Goal: Information Seeking & Learning: Learn about a topic

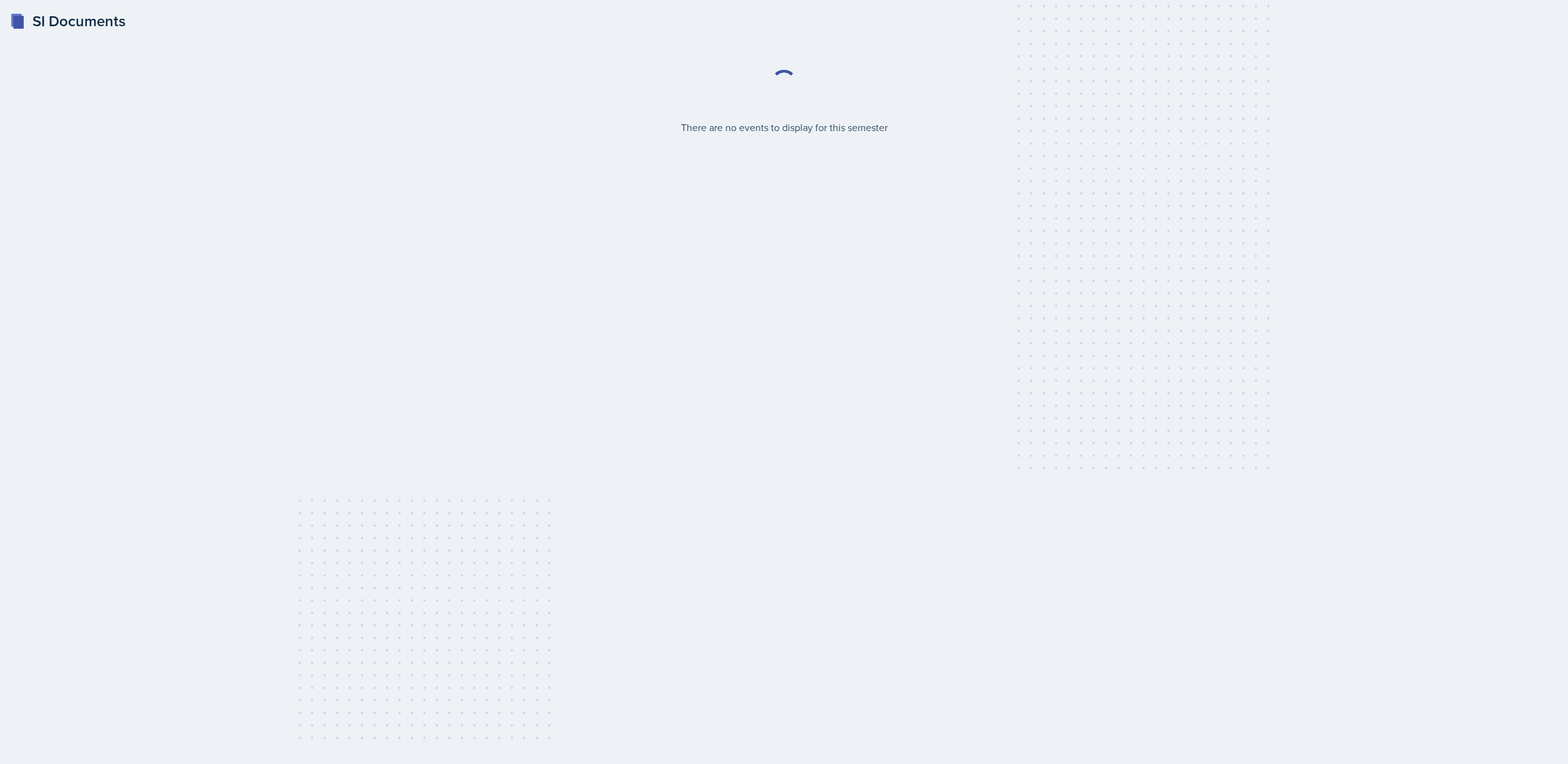
select select "2bed604d-1099-4043-b1bc-2365e8740244"
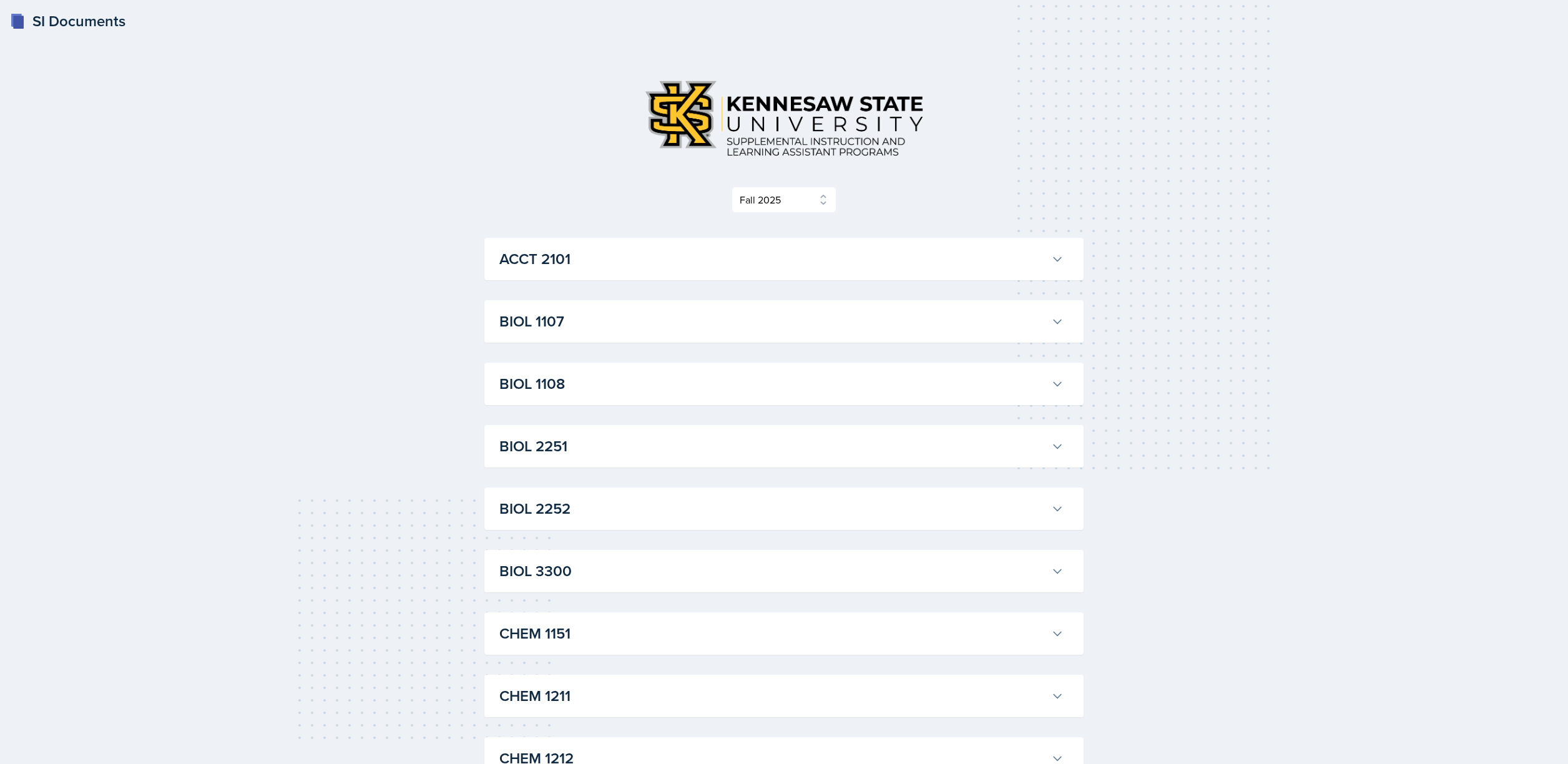
click at [660, 256] on h3 "ACCT 2101" at bounding box center [773, 259] width 547 height 23
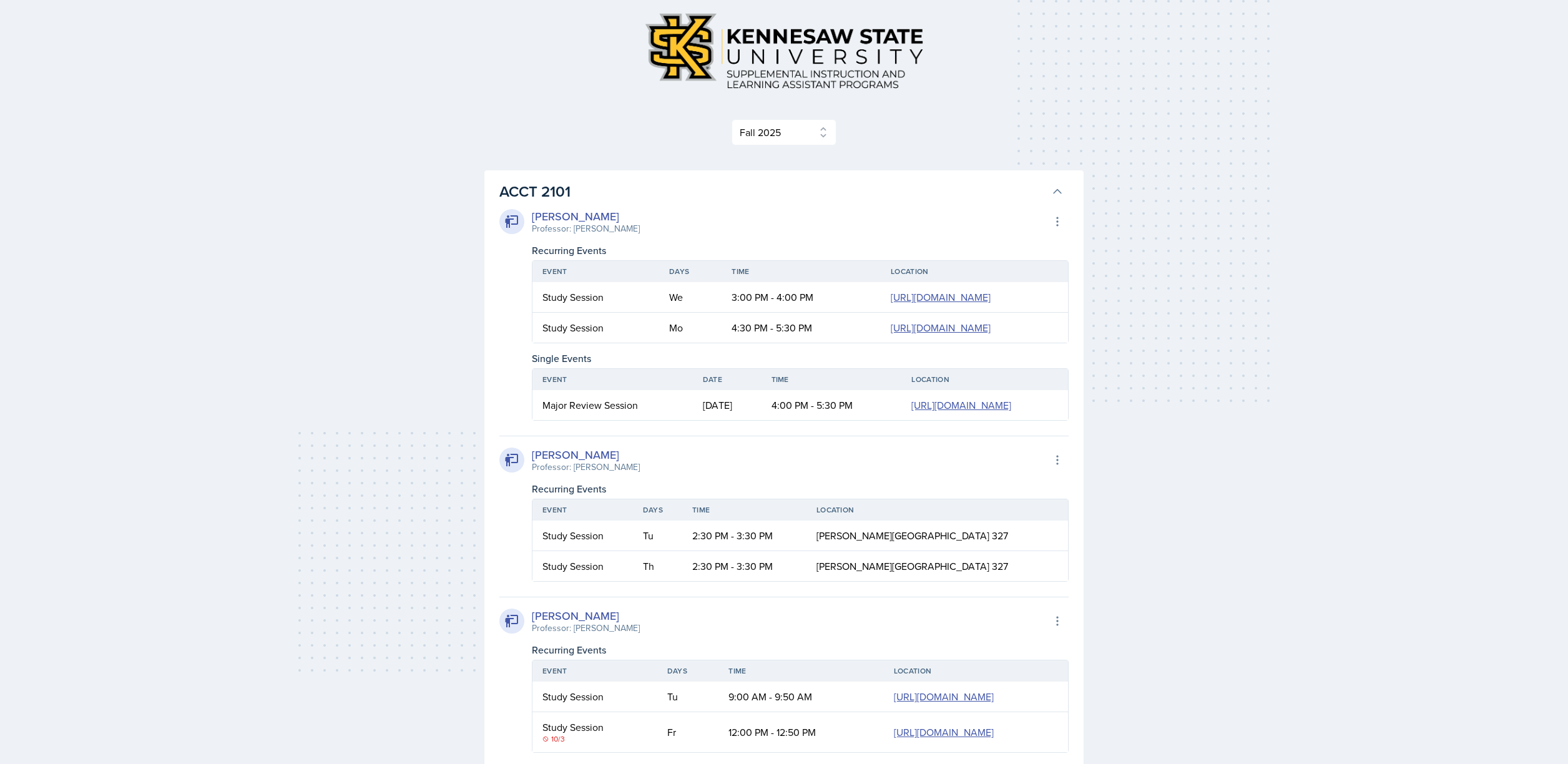
scroll to position [150, 0]
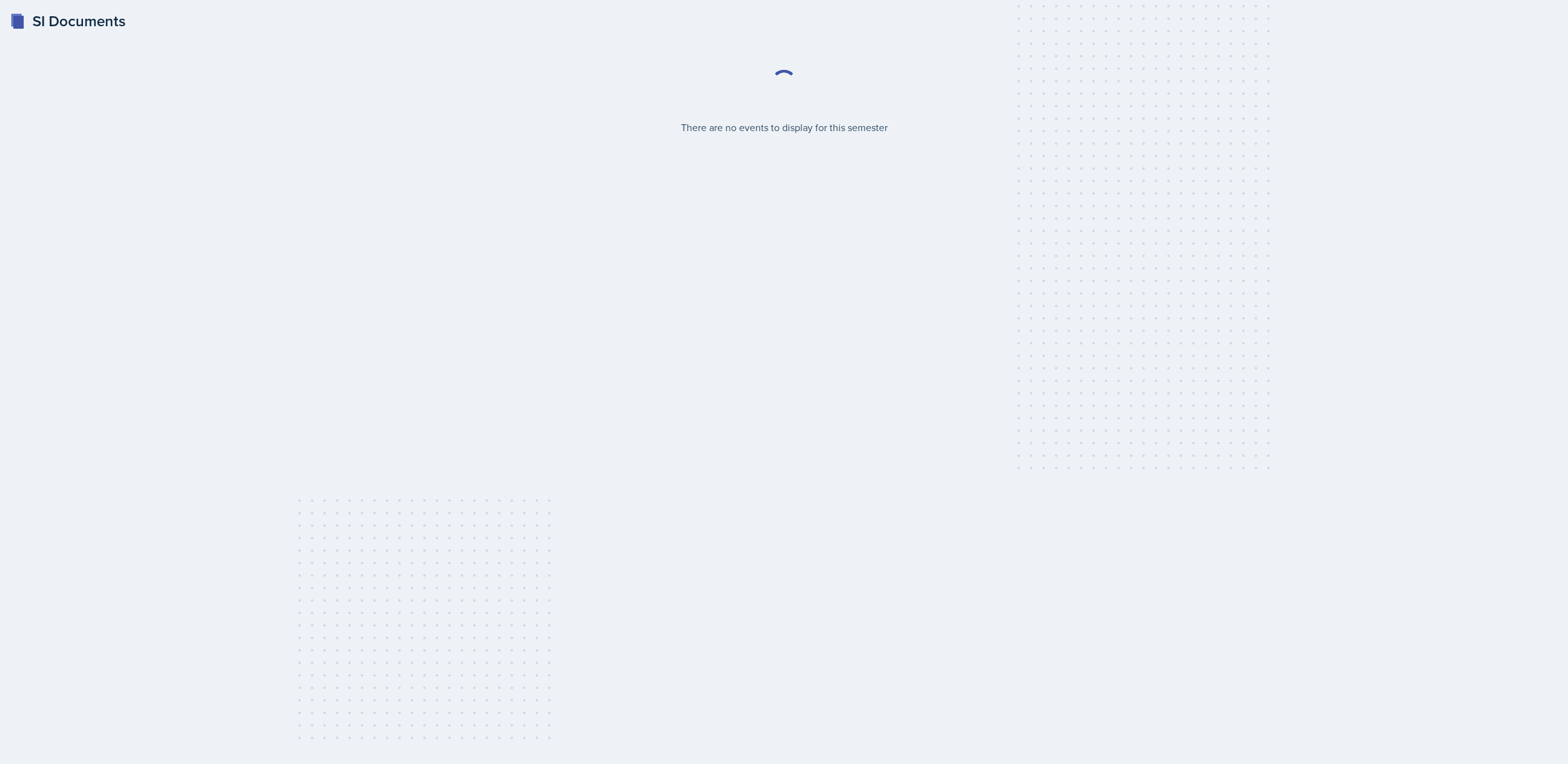
select select "2bed604d-1099-4043-b1bc-2365e8740244"
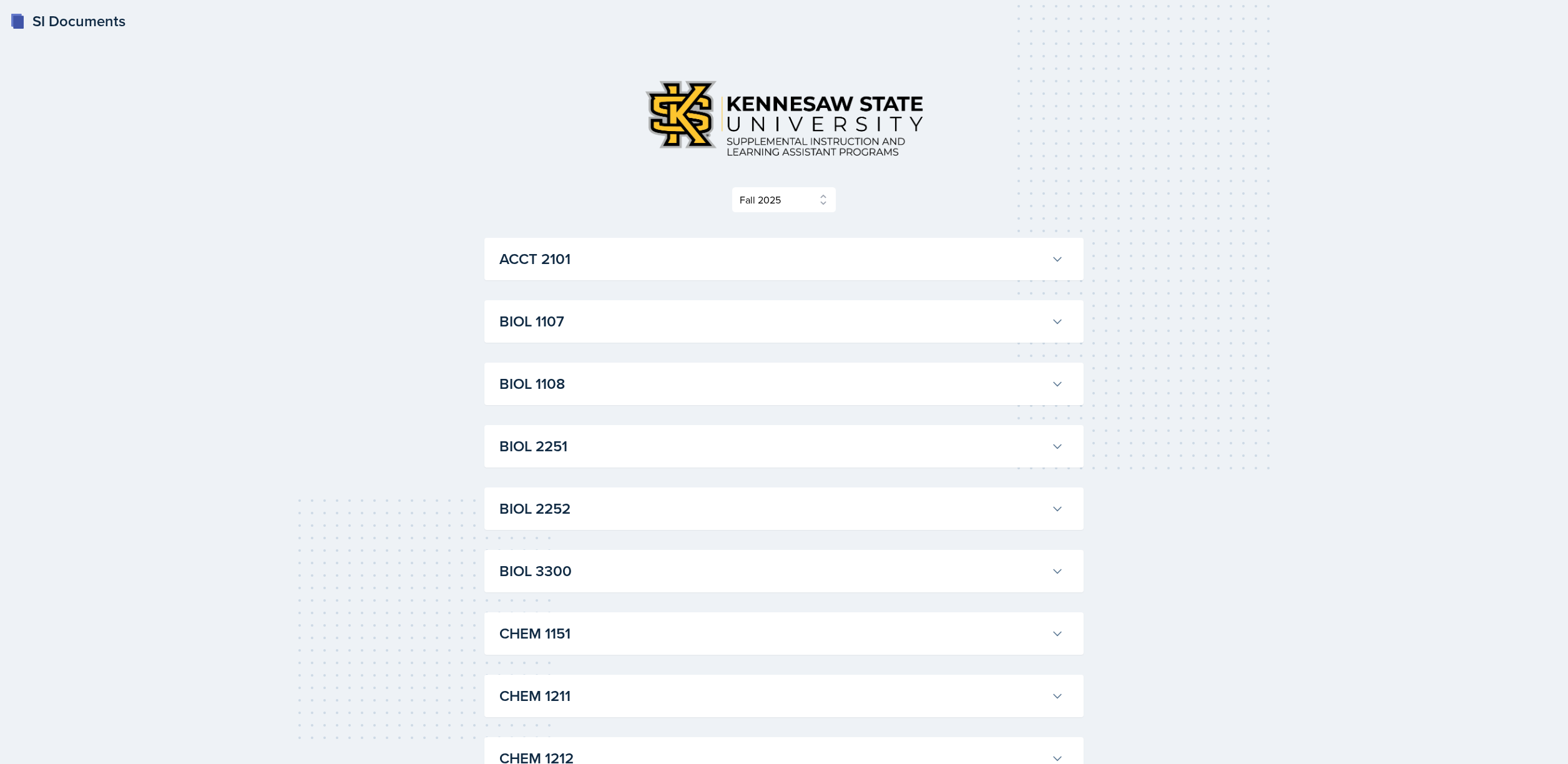
click at [651, 264] on h3 "ACCT 2101" at bounding box center [773, 259] width 547 height 23
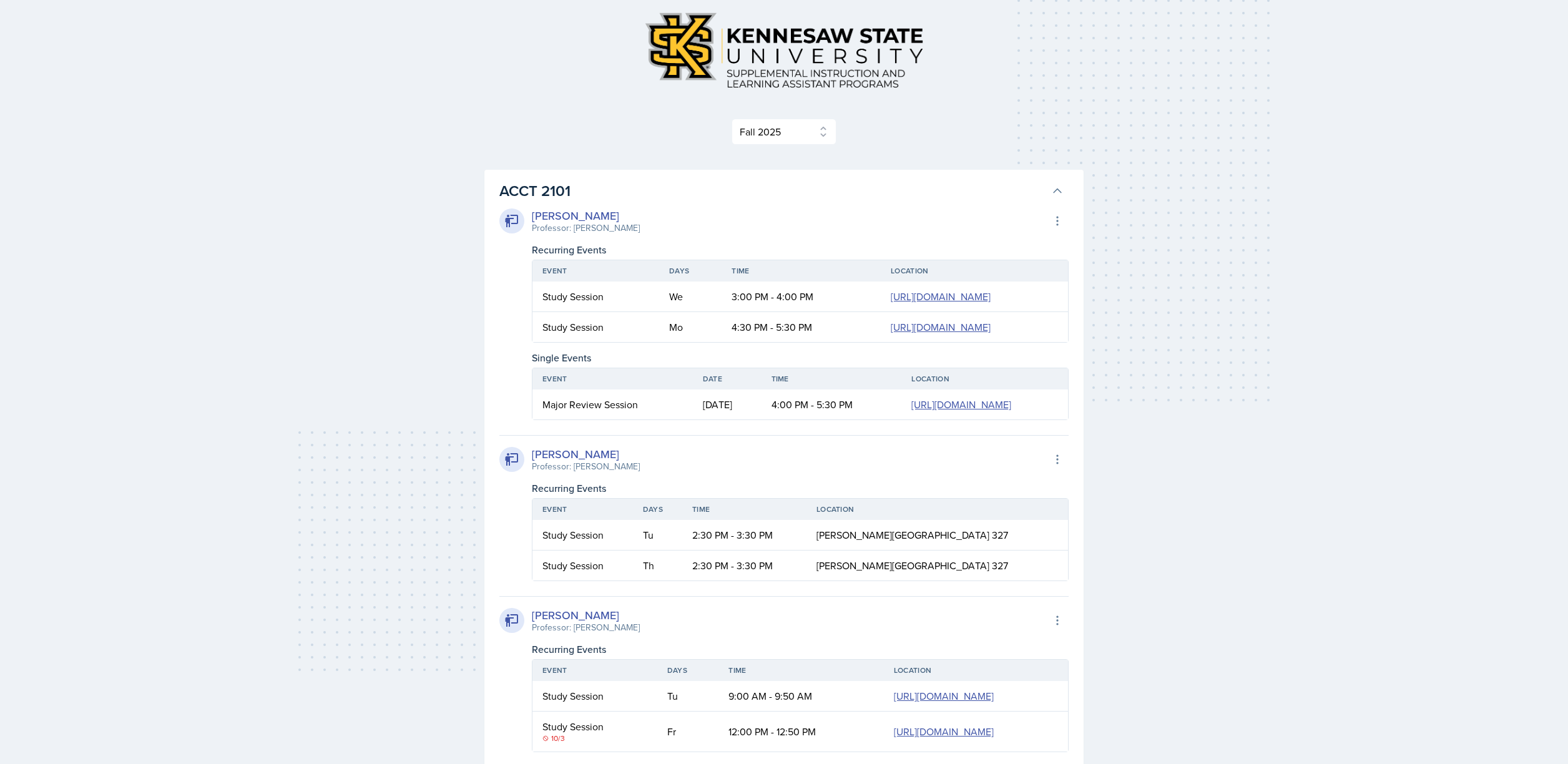
scroll to position [75, 0]
